Goal: Task Accomplishment & Management: Use online tool/utility

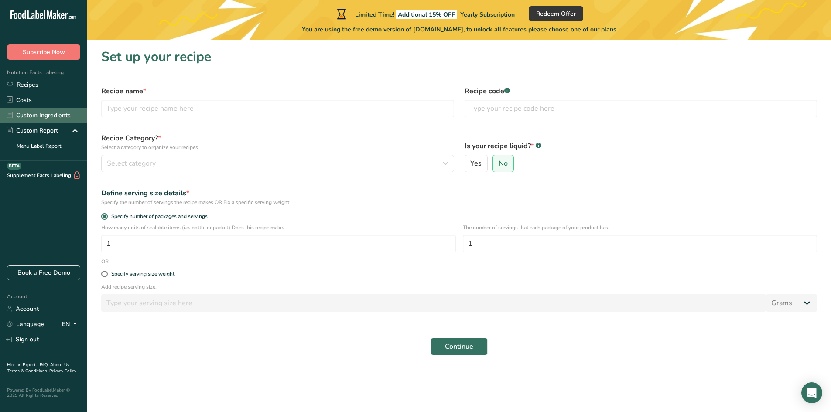
click at [51, 122] on link "Custom Ingredients" at bounding box center [43, 115] width 87 height 15
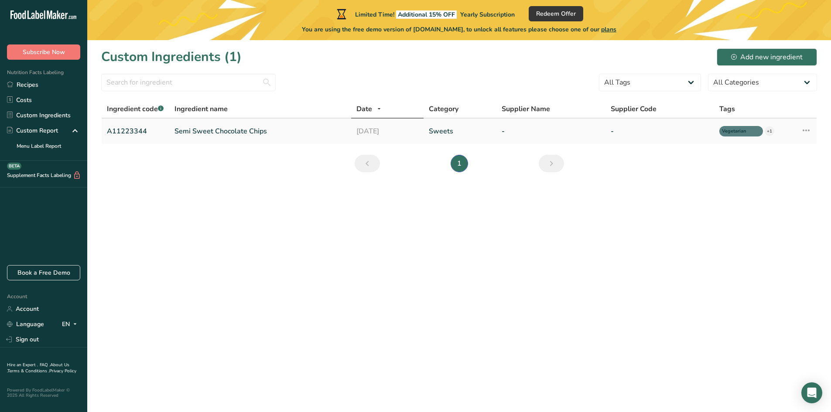
click at [292, 135] on link "Semi Sweet Chocolate Chips" at bounding box center [260, 131] width 171 height 10
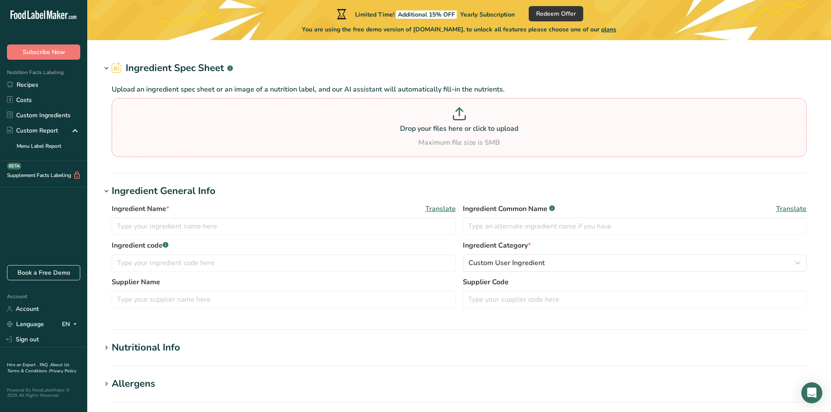
type input "Semi Sweet Chocolate Chips"
type input "Choco Chips"
type input "A11223344"
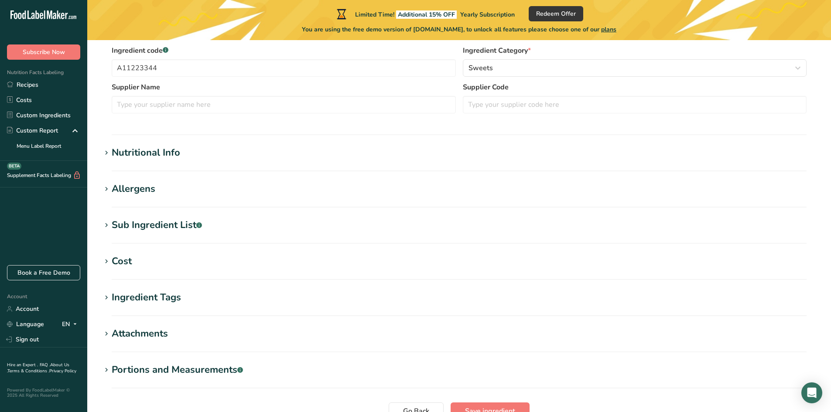
scroll to position [209, 0]
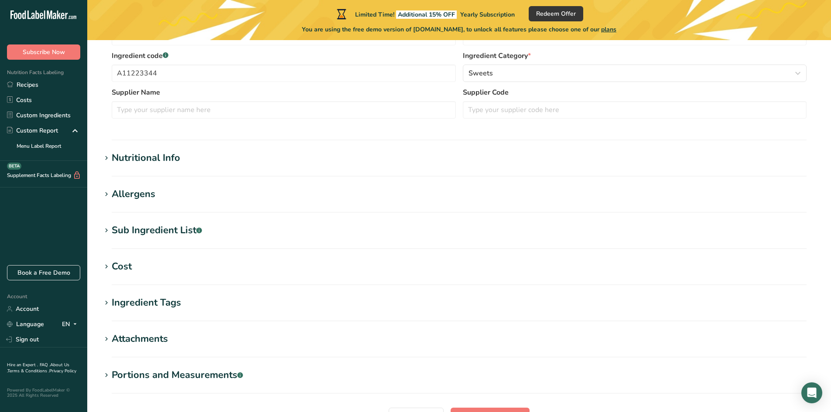
click at [155, 158] on div "Nutritional Info" at bounding box center [146, 158] width 68 height 14
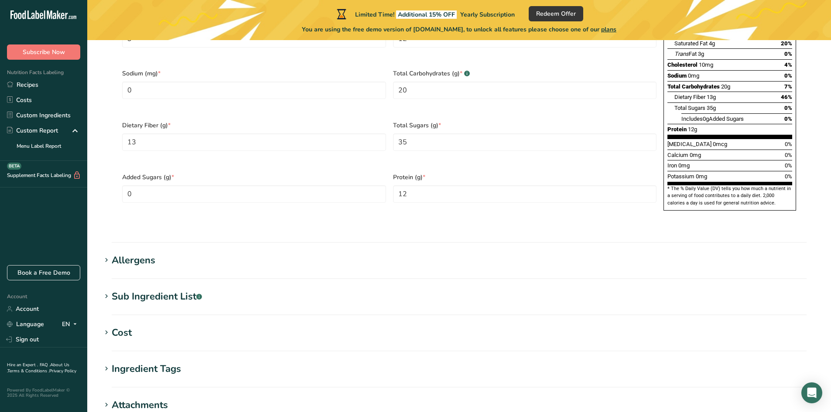
scroll to position [335, 0]
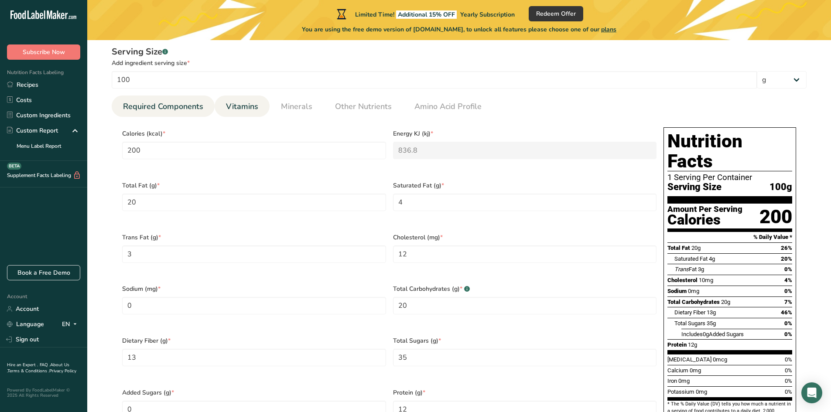
click at [259, 109] on link "Vitamins" at bounding box center [242, 107] width 39 height 22
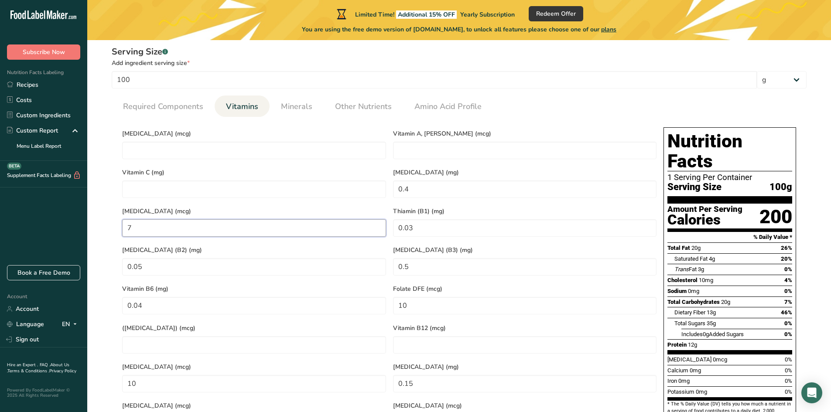
click at [175, 222] on K "7" at bounding box center [254, 227] width 264 height 17
type K "0"
click at [287, 198] on div "Vitamin D (mcg) Vitamin A, RAE (mcg) Vitamin C (mg) Vitamin E (mg) 0.4 Vitamin …" at bounding box center [389, 279] width 541 height 311
type E "0"
drag, startPoint x: 467, startPoint y: 230, endPoint x: 283, endPoint y: 233, distance: 184.1
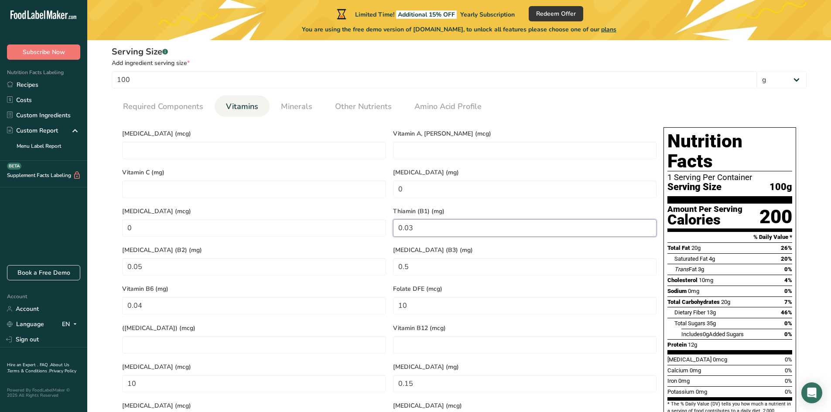
click at [283, 233] on div "Vitamin D (mcg) Vitamin A, RAE (mcg) Vitamin C (mg) Vitamin E (mg) 0 Vitamin K …" at bounding box center [389, 279] width 541 height 311
type \(B1\) "0"
drag, startPoint x: 42, startPoint y: 290, endPoint x: 24, endPoint y: 288, distance: 18.5
click at [24, 288] on div ".a-20{fill:#fff;} Subscribe Now Nutrition Facts Labeling Recipes Costs Custom I…" at bounding box center [415, 223] width 831 height 1116
type B6 "0"
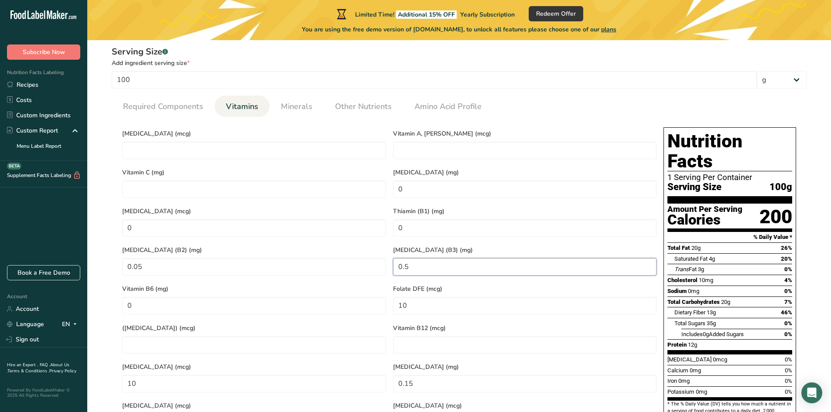
drag, startPoint x: 488, startPoint y: 265, endPoint x: 234, endPoint y: 270, distance: 254.4
click at [228, 269] on div "Vitamin D (mcg) Vitamin A, RAE (mcg) Vitamin C (mg) Vitamin E (mg) 0 Vitamin K …" at bounding box center [389, 279] width 541 height 311
type \(B3\) "0"
drag, startPoint x: 416, startPoint y: 298, endPoint x: 244, endPoint y: 299, distance: 171.5
click at [242, 299] on div "Vitamin D (mcg) Vitamin A, RAE (mcg) Vitamin C (mg) Vitamin E (mg) 0 Vitamin K …" at bounding box center [389, 279] width 541 height 311
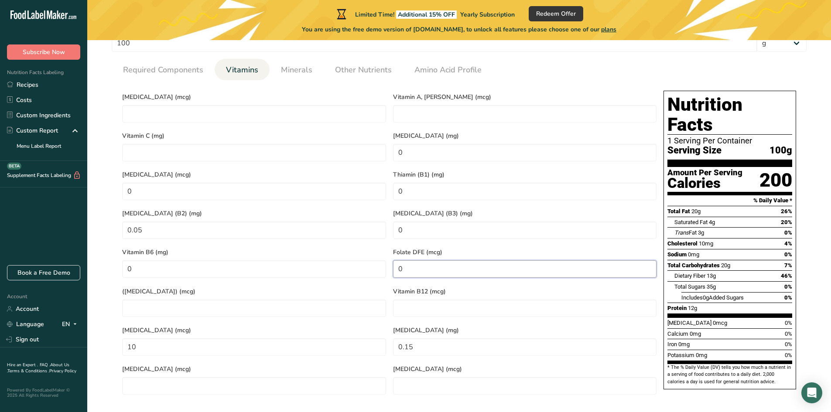
scroll to position [422, 0]
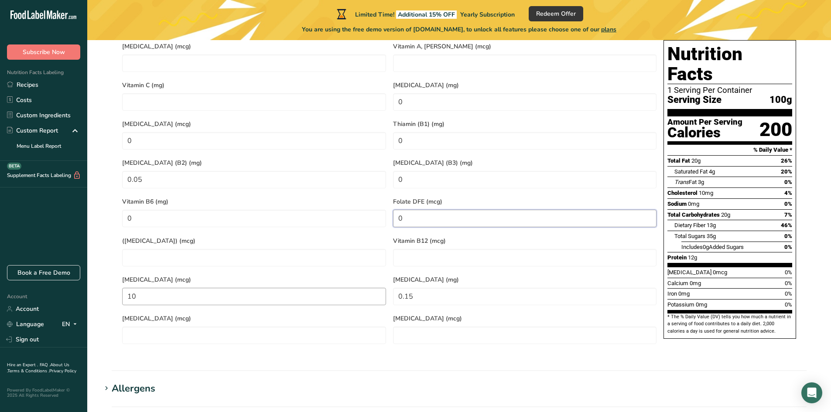
type DFE "0"
drag, startPoint x: 305, startPoint y: 281, endPoint x: 262, endPoint y: 285, distance: 43.5
click at [289, 281] on div "Vitamin D (mcg) Vitamin A, RAE (mcg) Vitamin C (mg) Vitamin E (mg) 0 Vitamin K …" at bounding box center [389, 192] width 541 height 311
type acid "0"
drag, startPoint x: 162, startPoint y: 276, endPoint x: -23, endPoint y: 276, distance: 185.0
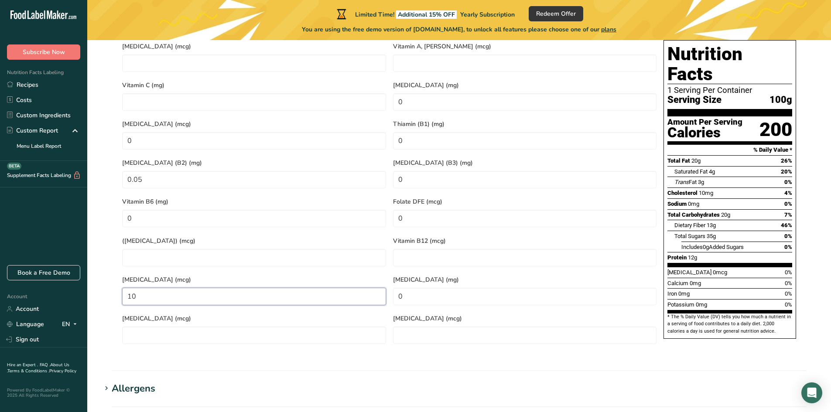
click at [0, 276] on html ".a-20{fill:#fff;} Subscribe Now Nutrition Facts Labeling Recipes Costs Custom I…" at bounding box center [415, 136] width 831 height 1116
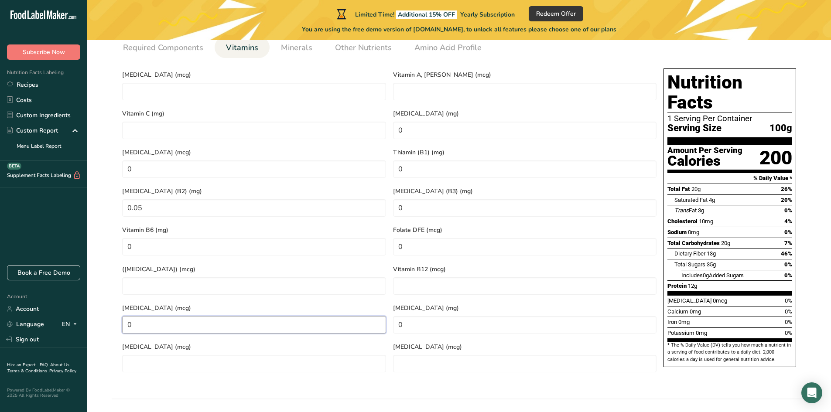
scroll to position [378, 0]
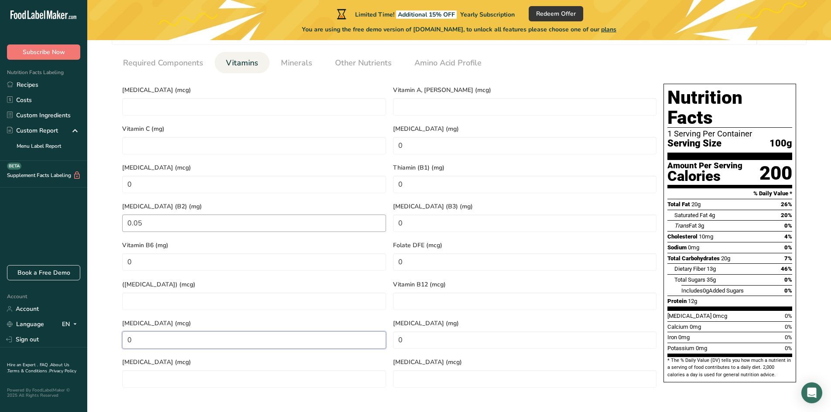
type input "0"
drag, startPoint x: 157, startPoint y: 220, endPoint x: 51, endPoint y: 219, distance: 106.0
click at [51, 219] on div ".a-20{fill:#fff;} Subscribe Now Nutrition Facts Labeling Recipes Costs Custom I…" at bounding box center [415, 180] width 831 height 1116
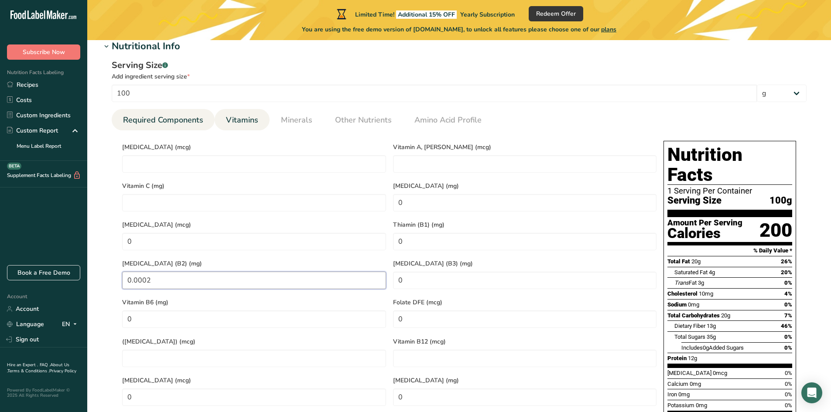
scroll to position [291, 0]
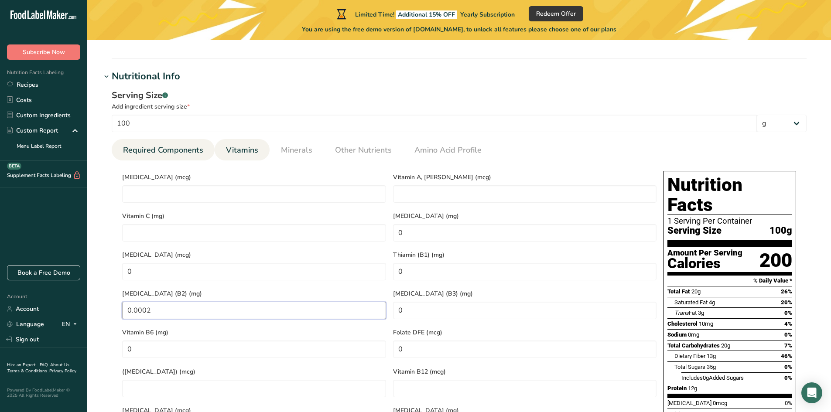
type \(B2\) "0.0002"
click at [177, 157] on link "Required Components" at bounding box center [163, 150] width 87 height 22
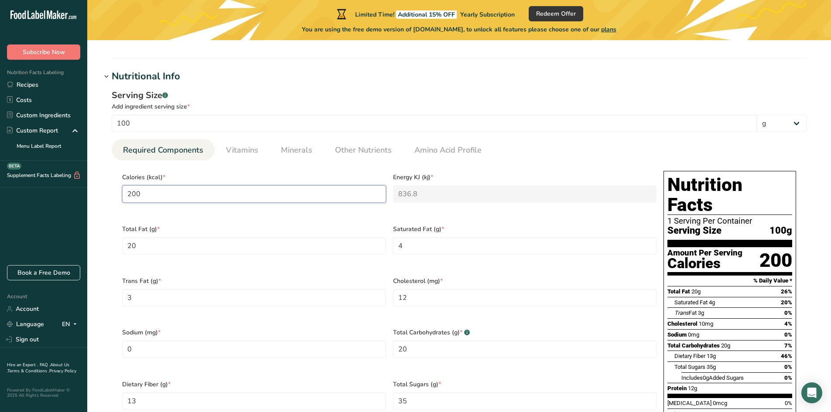
click at [166, 194] on input "200" at bounding box center [254, 193] width 264 height 17
type input "20"
type KJ "83.7"
type input "2"
type KJ "8.4"
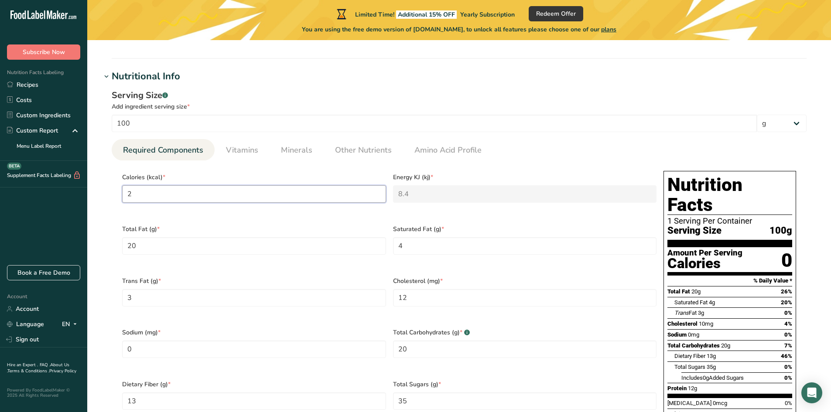
type input "21"
type KJ "87.9"
type input "215"
type KJ "899.6"
type input "215"
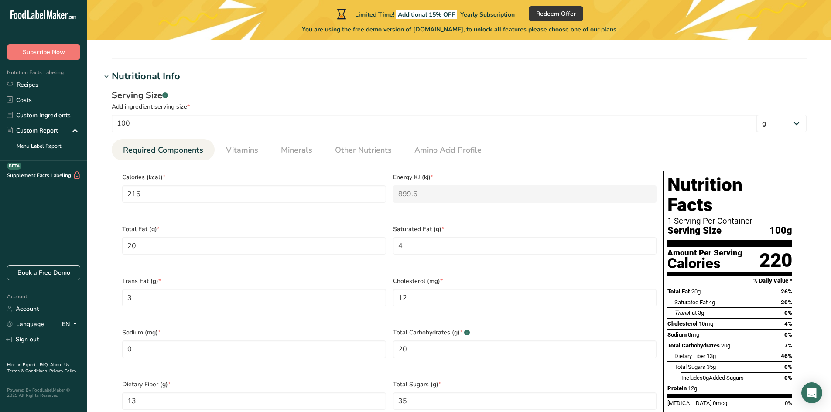
click at [199, 212] on div "Calories (kcal) * 215" at bounding box center [254, 194] width 271 height 52
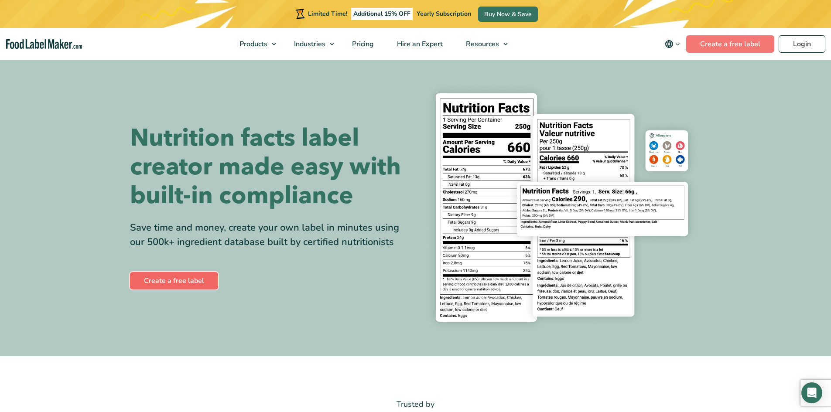
click at [171, 281] on link "Create a free label" at bounding box center [174, 280] width 88 height 17
